Goal: Task Accomplishment & Management: Complete application form

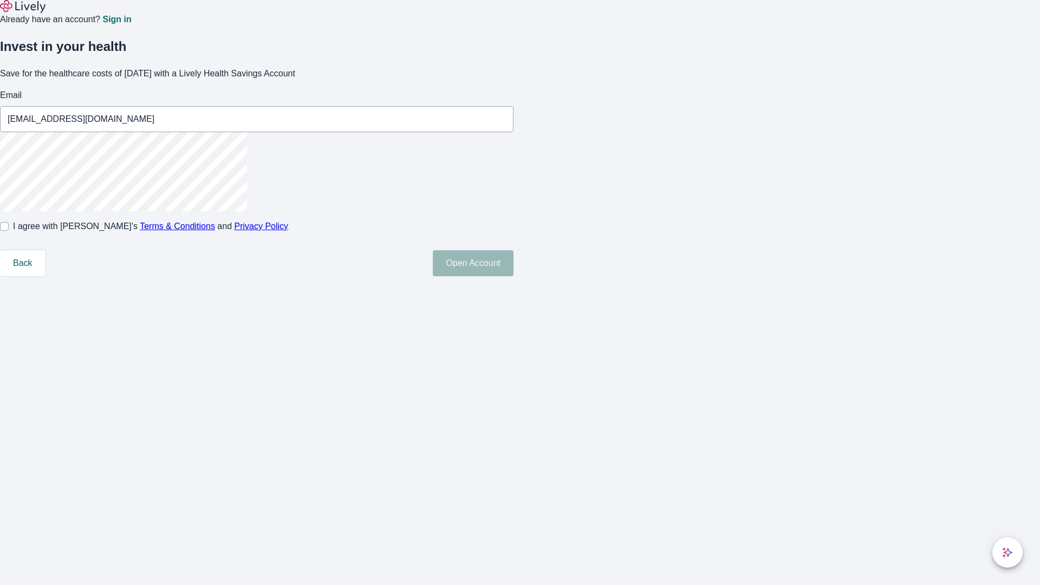
click at [9, 231] on input "I agree with Lively’s Terms & Conditions and Privacy Policy" at bounding box center [4, 226] width 9 height 9
checkbox input "true"
click at [514, 276] on button "Open Account" at bounding box center [473, 263] width 81 height 26
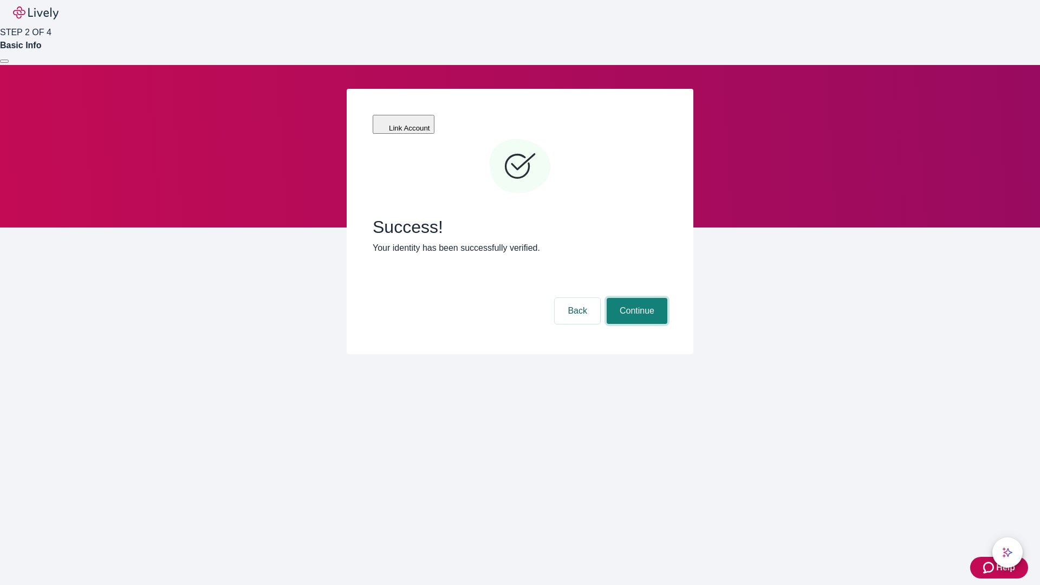
click at [635, 298] on button "Continue" at bounding box center [637, 311] width 61 height 26
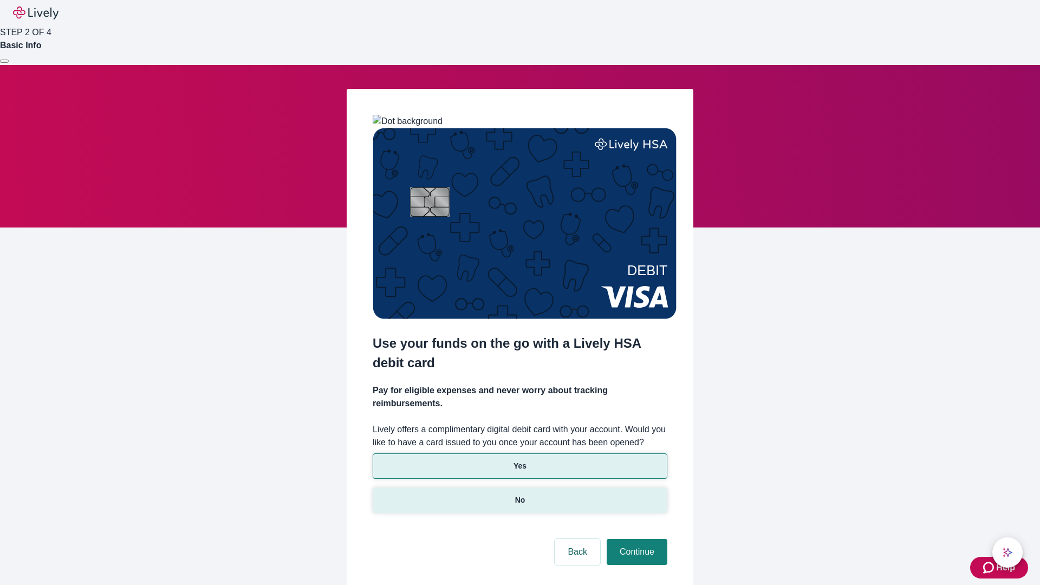
click at [520, 495] on p "No" at bounding box center [520, 500] width 10 height 11
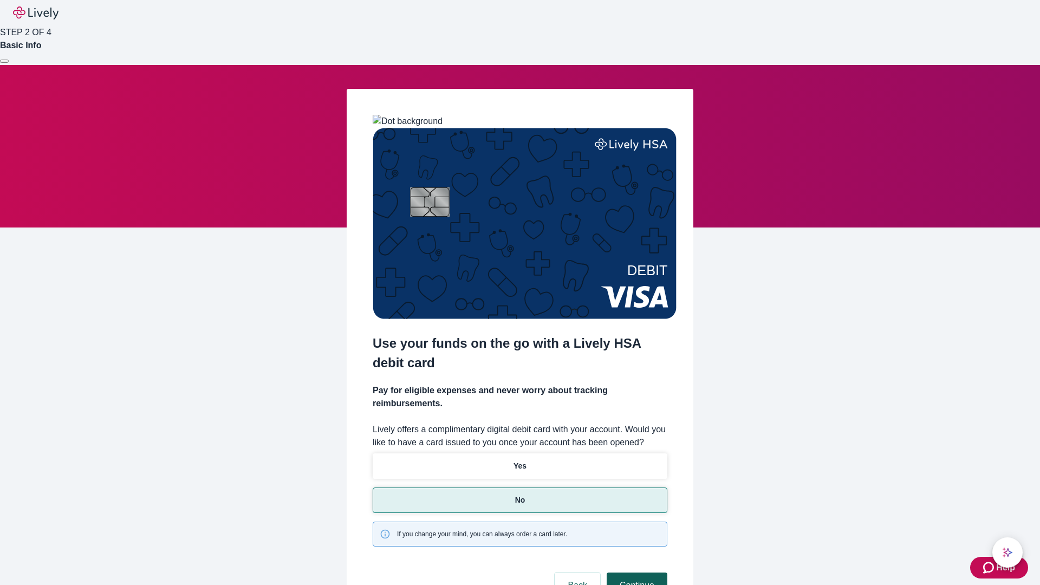
click at [635, 573] on button "Continue" at bounding box center [637, 586] width 61 height 26
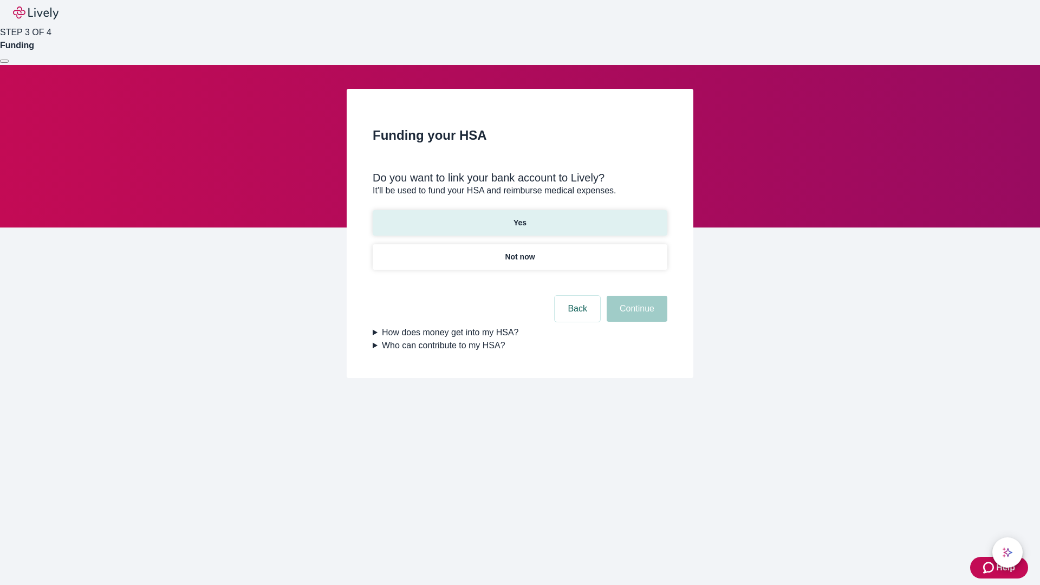
click at [520, 217] on p "Yes" at bounding box center [520, 222] width 13 height 11
click at [635, 296] on button "Continue" at bounding box center [637, 309] width 61 height 26
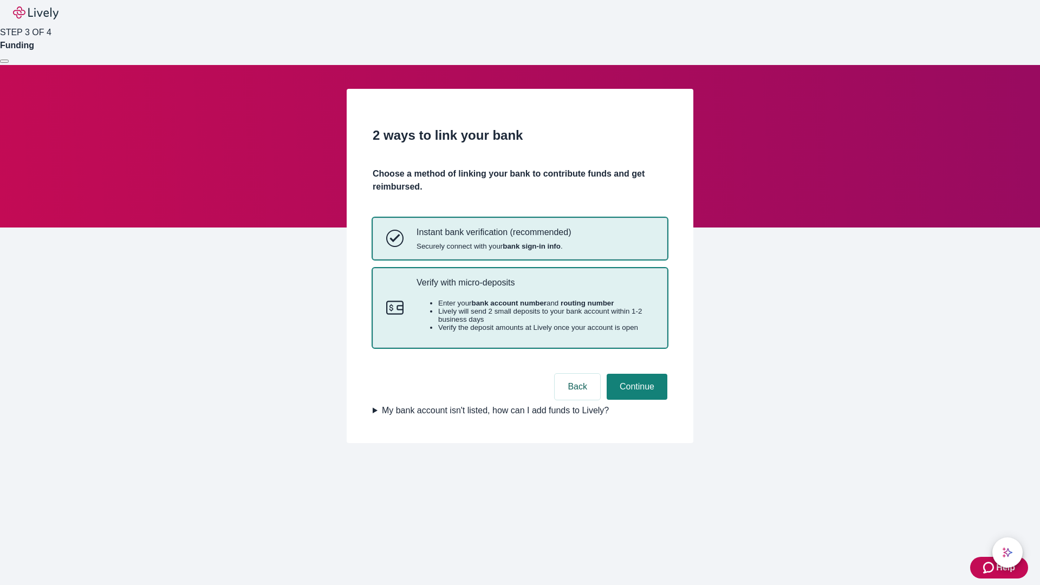
click at [535, 288] on p "Verify with micro-deposits" at bounding box center [535, 282] width 237 height 10
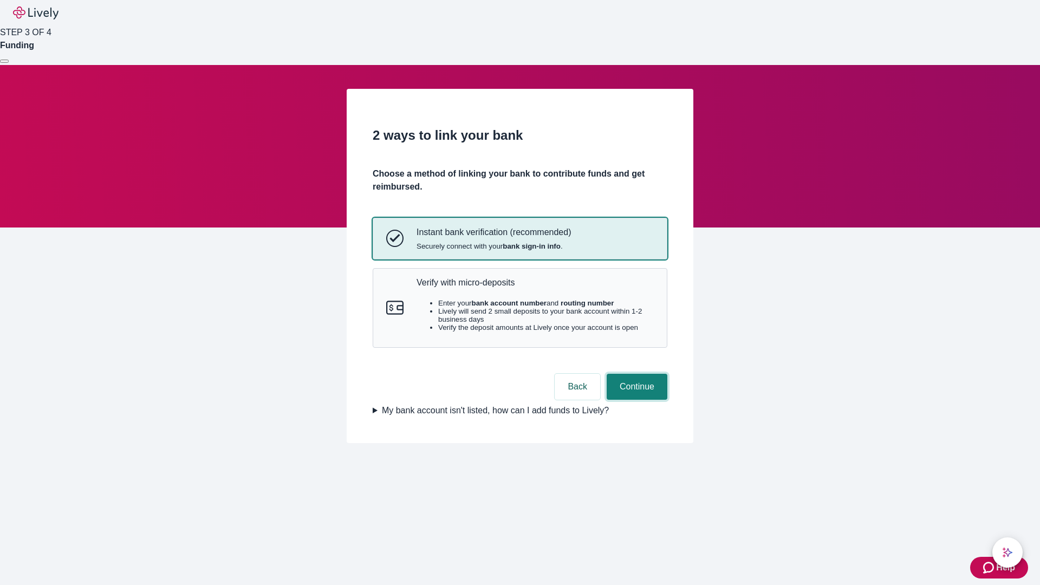
click at [635, 400] on button "Continue" at bounding box center [637, 387] width 61 height 26
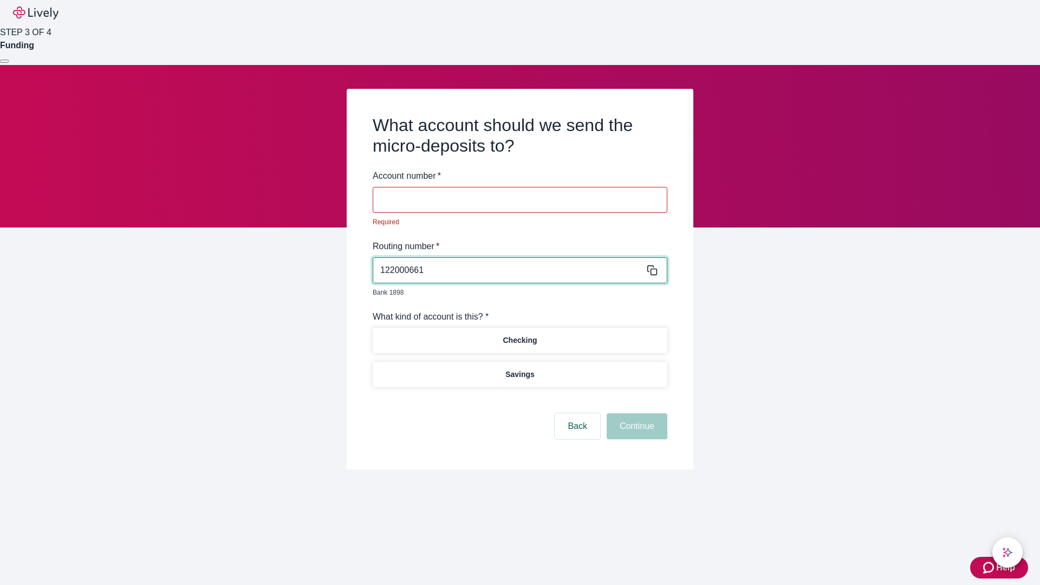
type input "122000661"
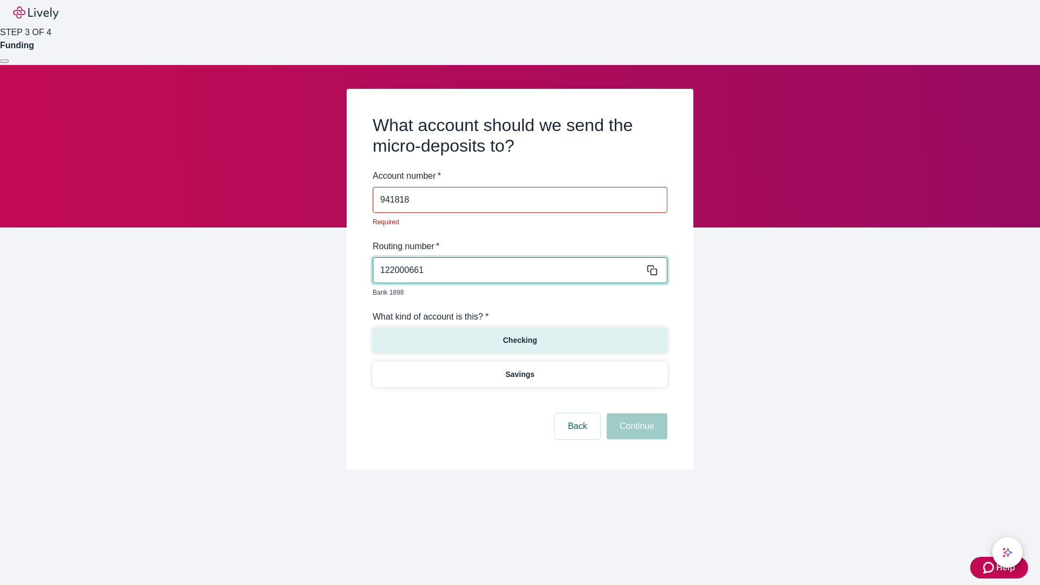
type input "941818"
click at [520, 335] on p "Checking" at bounding box center [520, 340] width 34 height 11
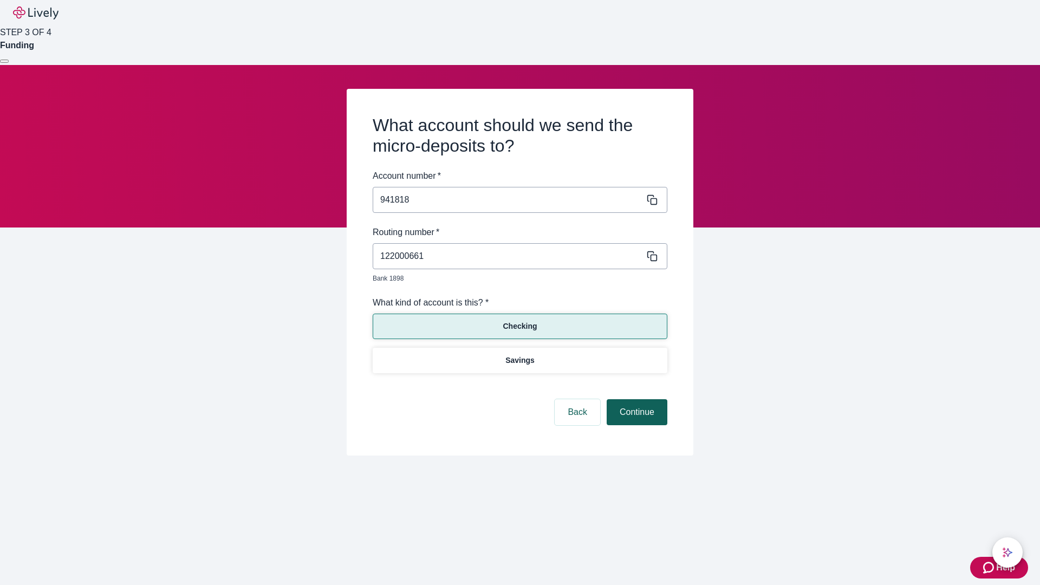
click at [635, 400] on button "Continue" at bounding box center [637, 412] width 61 height 26
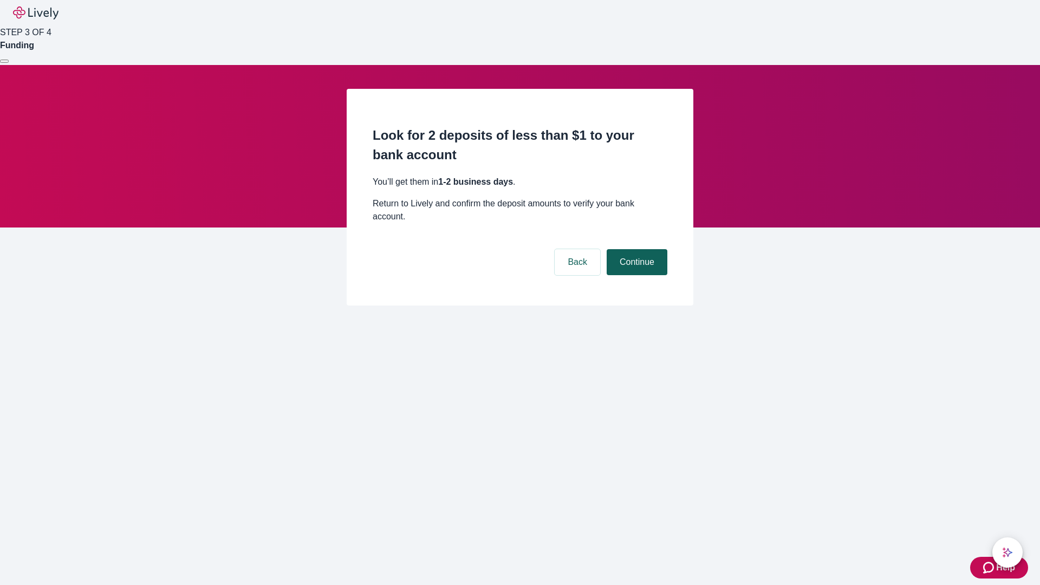
click at [635, 249] on button "Continue" at bounding box center [637, 262] width 61 height 26
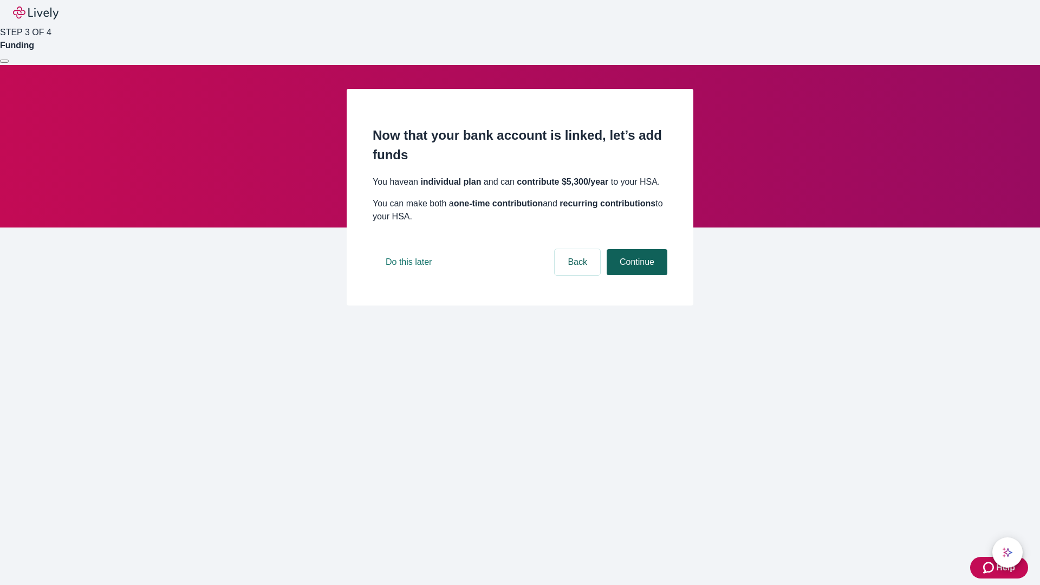
click at [635, 275] on button "Continue" at bounding box center [637, 262] width 61 height 26
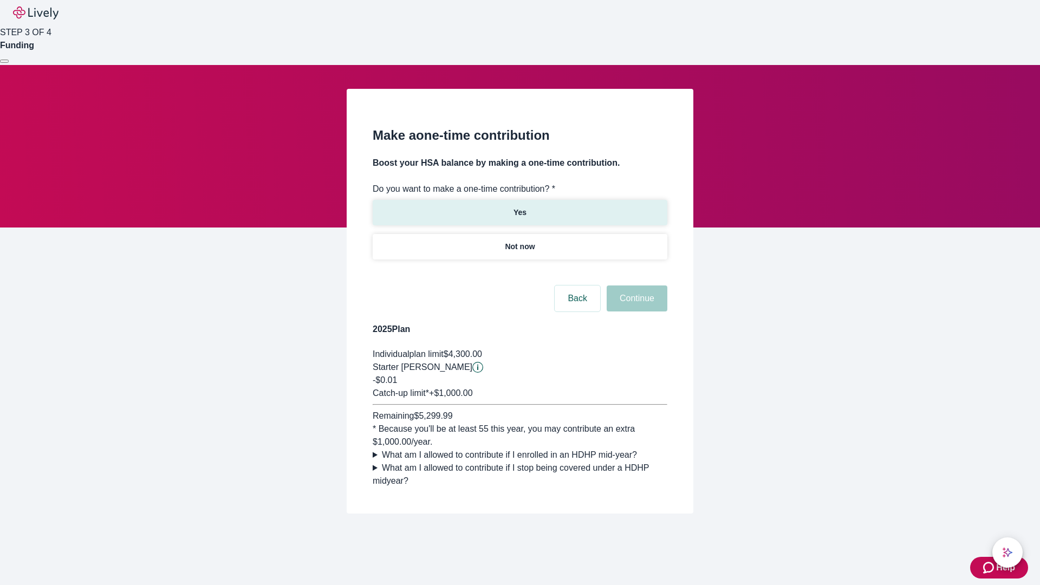
click at [520, 207] on p "Yes" at bounding box center [520, 212] width 13 height 11
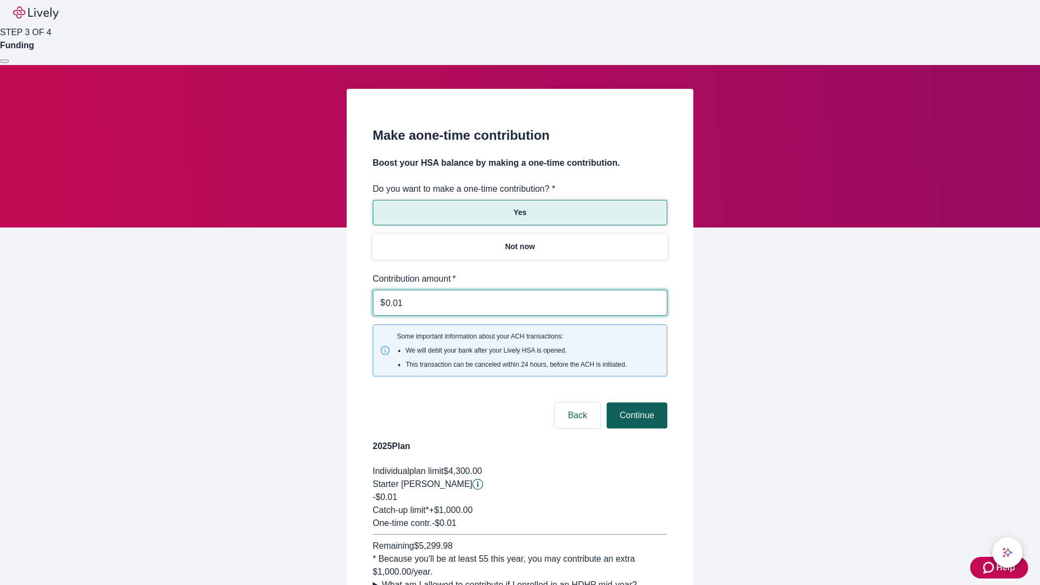
type input "0.01"
click at [635, 402] on button "Continue" at bounding box center [637, 415] width 61 height 26
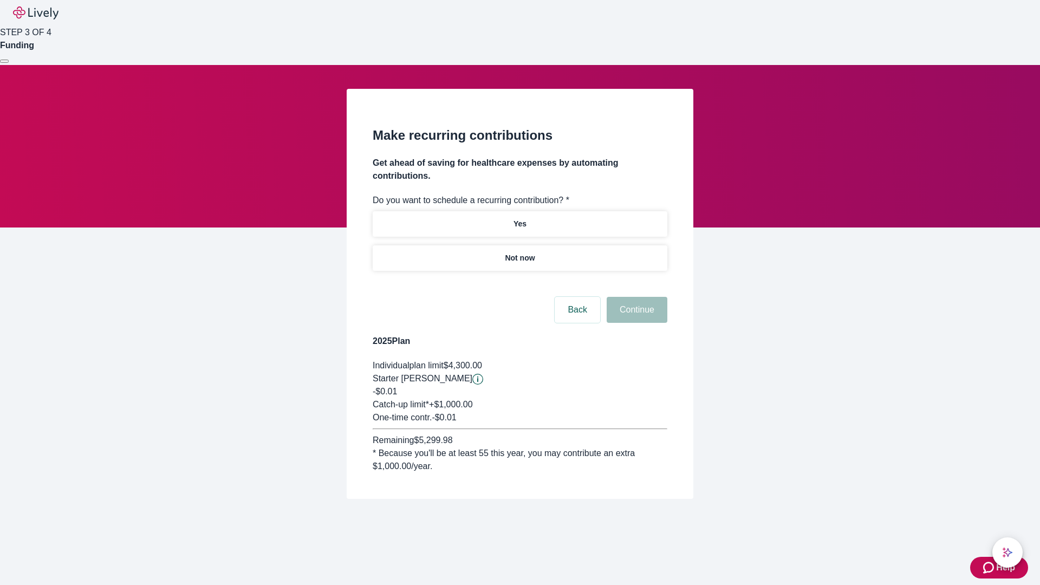
click at [520, 252] on p "Not now" at bounding box center [520, 257] width 30 height 11
click at [635, 297] on button "Continue" at bounding box center [637, 310] width 61 height 26
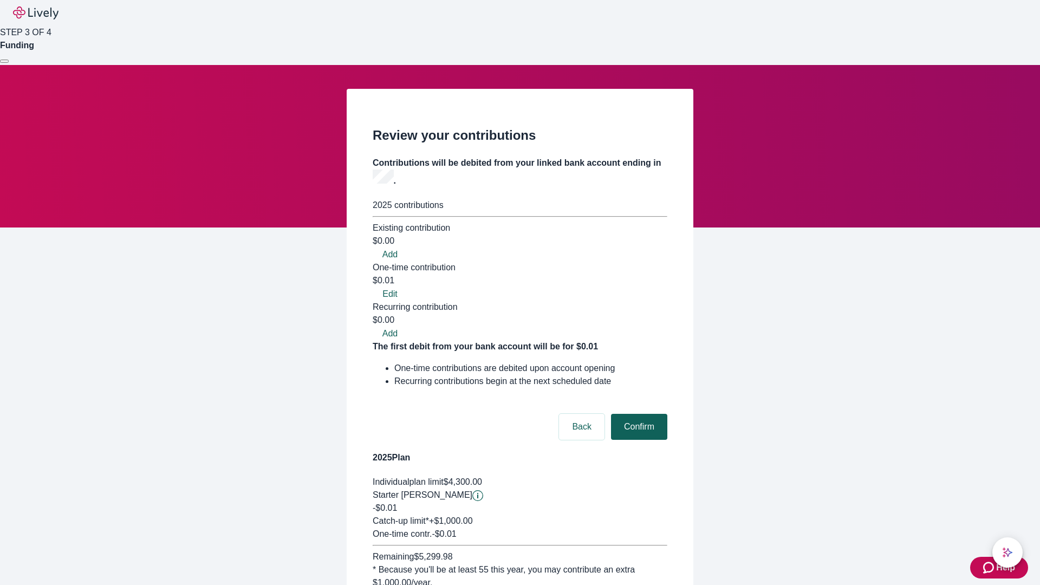
click at [638, 414] on button "Confirm" at bounding box center [639, 427] width 56 height 26
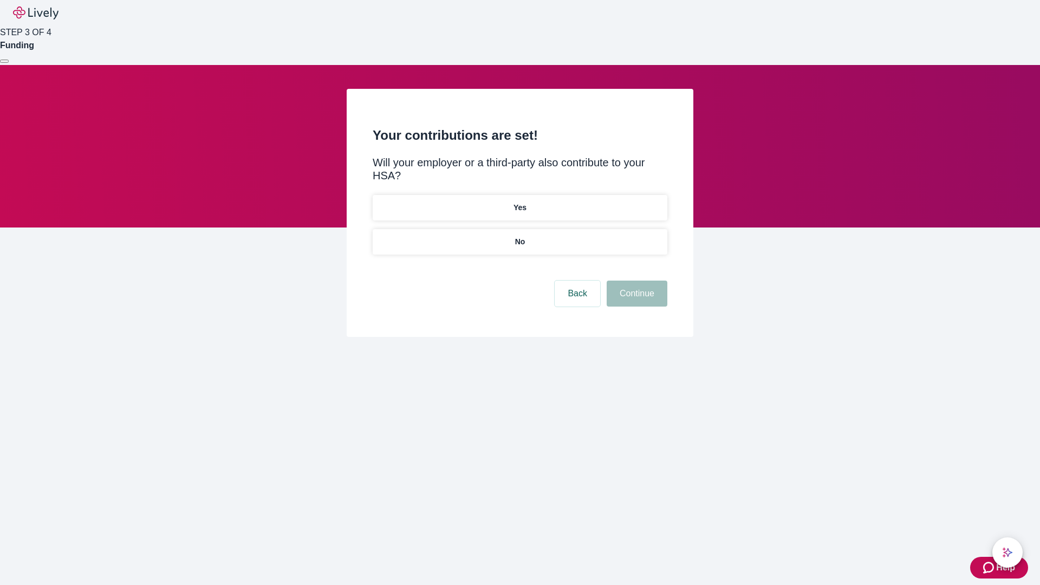
click at [520, 236] on p "No" at bounding box center [520, 241] width 10 height 11
click at [635, 281] on button "Continue" at bounding box center [637, 294] width 61 height 26
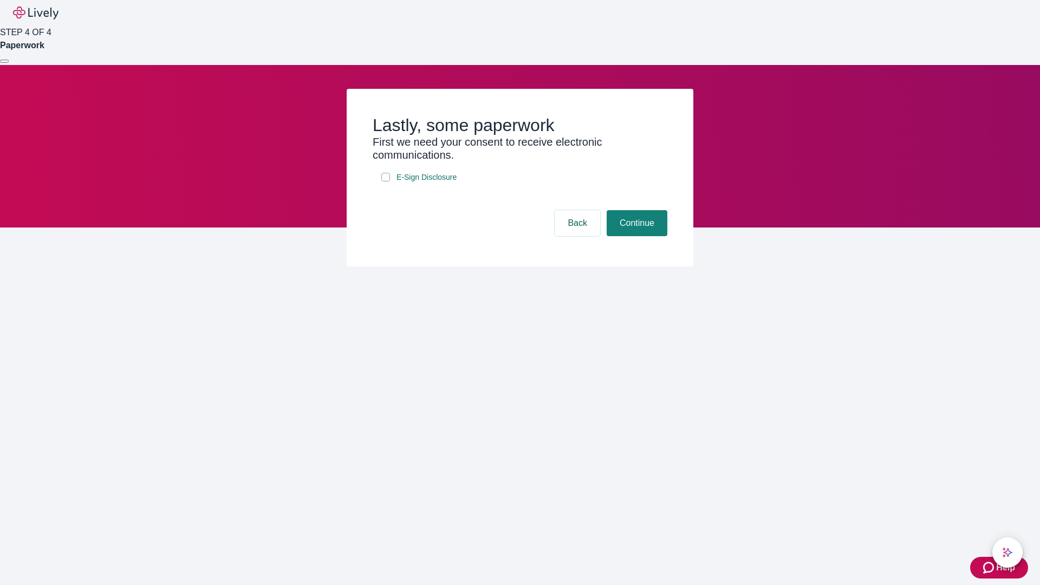
click at [386, 181] on input "E-Sign Disclosure" at bounding box center [385, 177] width 9 height 9
checkbox input "true"
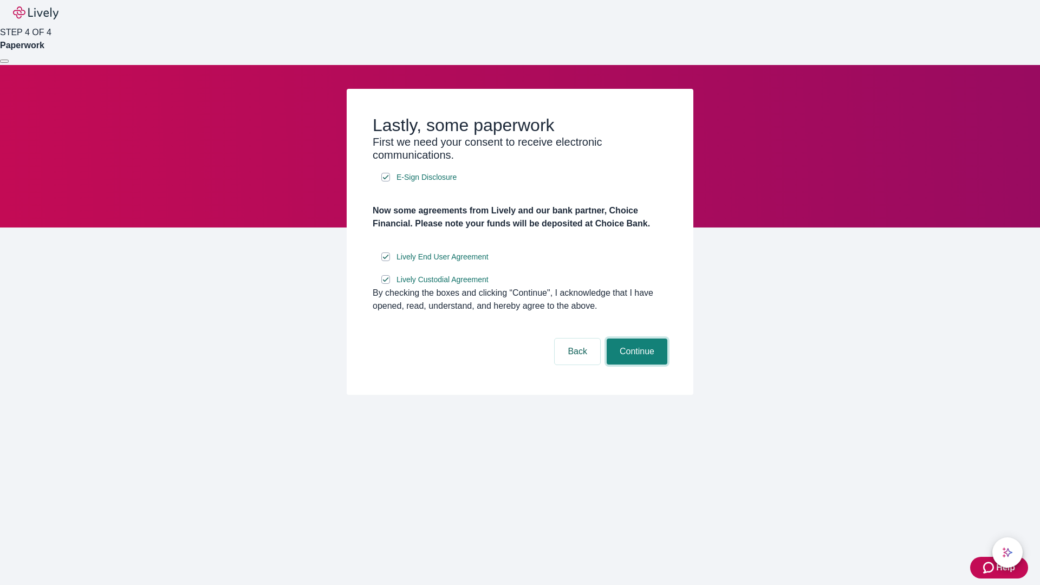
click at [635, 365] on button "Continue" at bounding box center [637, 352] width 61 height 26
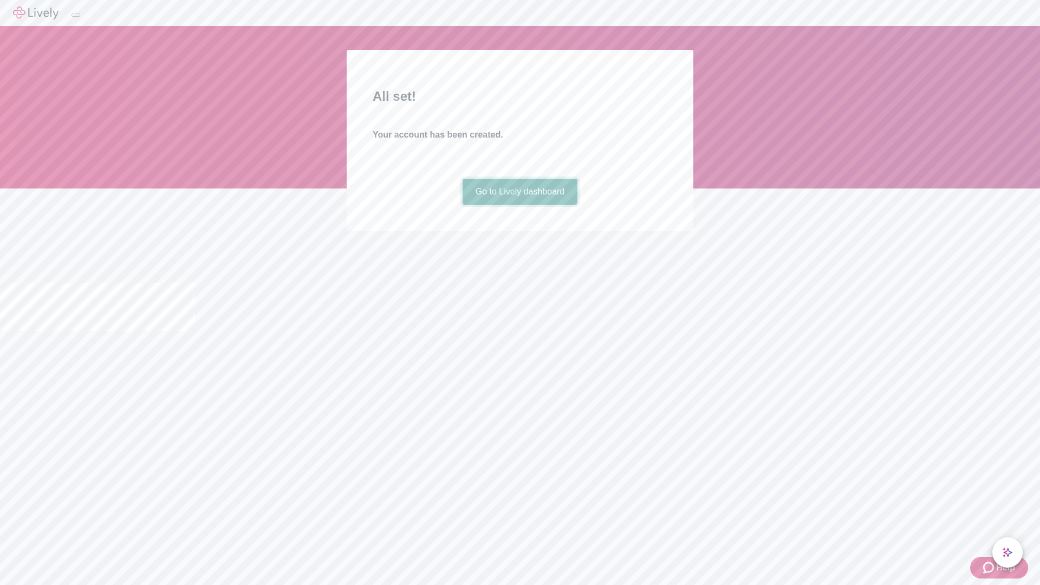
click at [520, 205] on link "Go to Lively dashboard" at bounding box center [520, 192] width 115 height 26
